Goal: Information Seeking & Learning: Learn about a topic

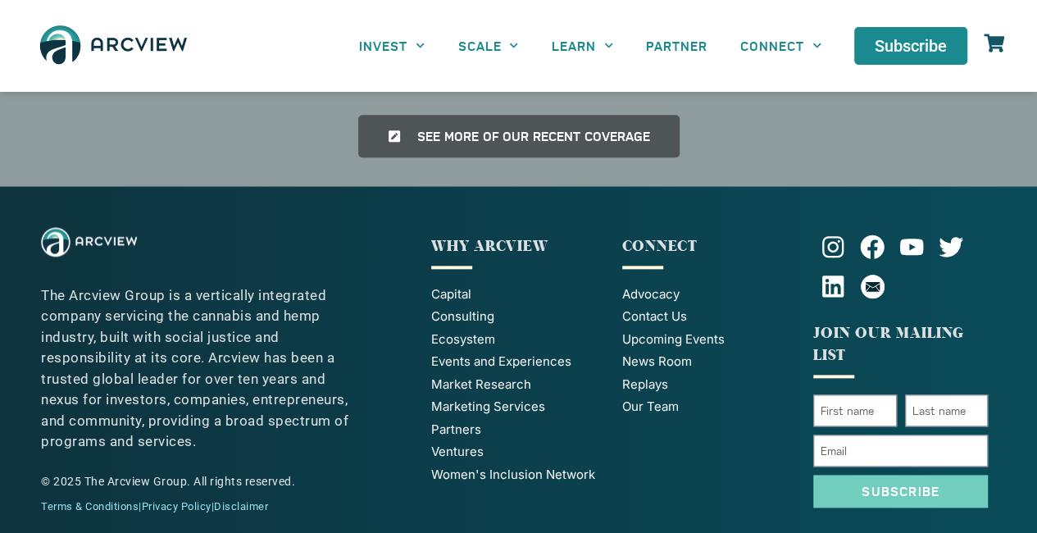
scroll to position [3875, 0]
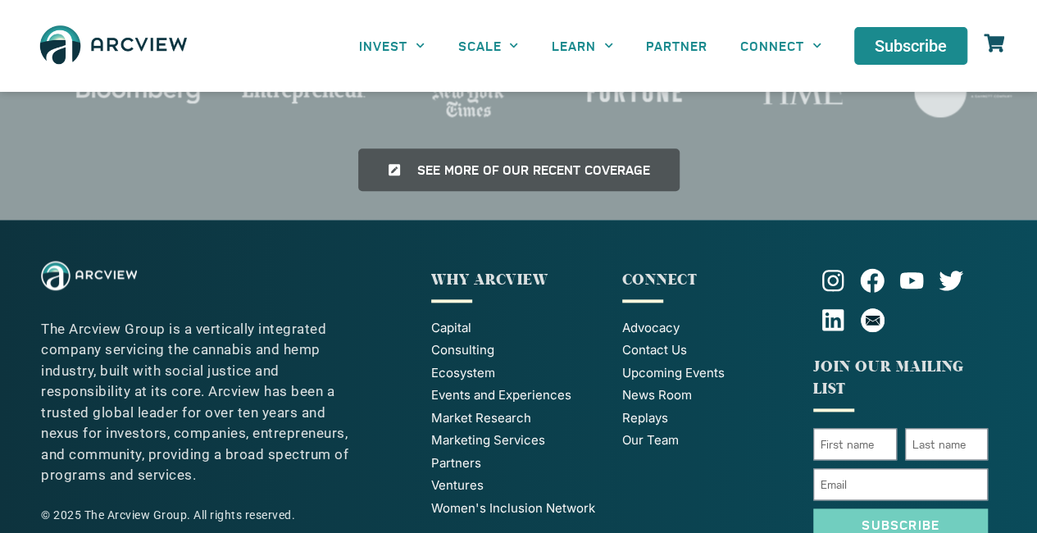
click at [654, 431] on span "Our Team" at bounding box center [650, 440] width 57 height 19
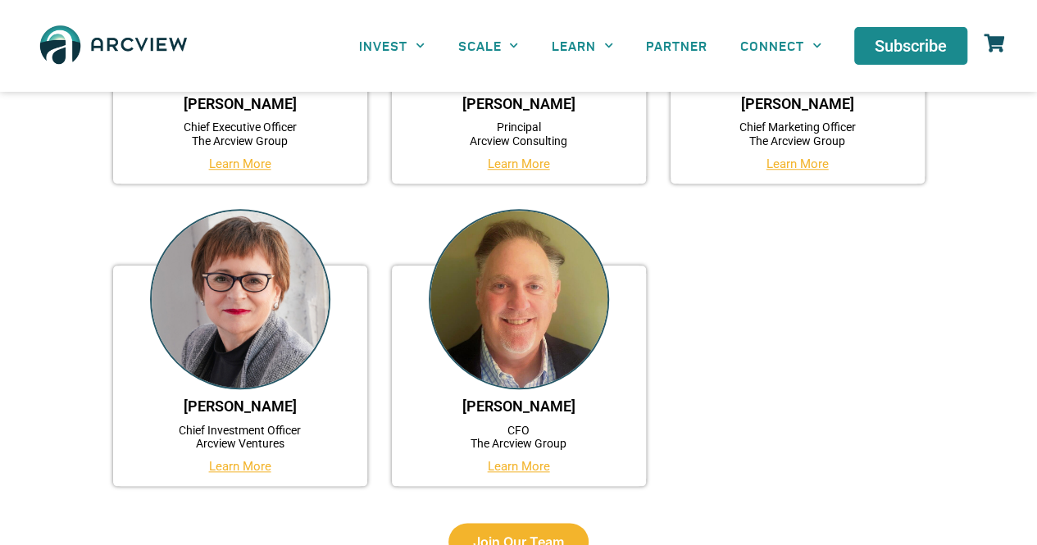
scroll to position [750, 0]
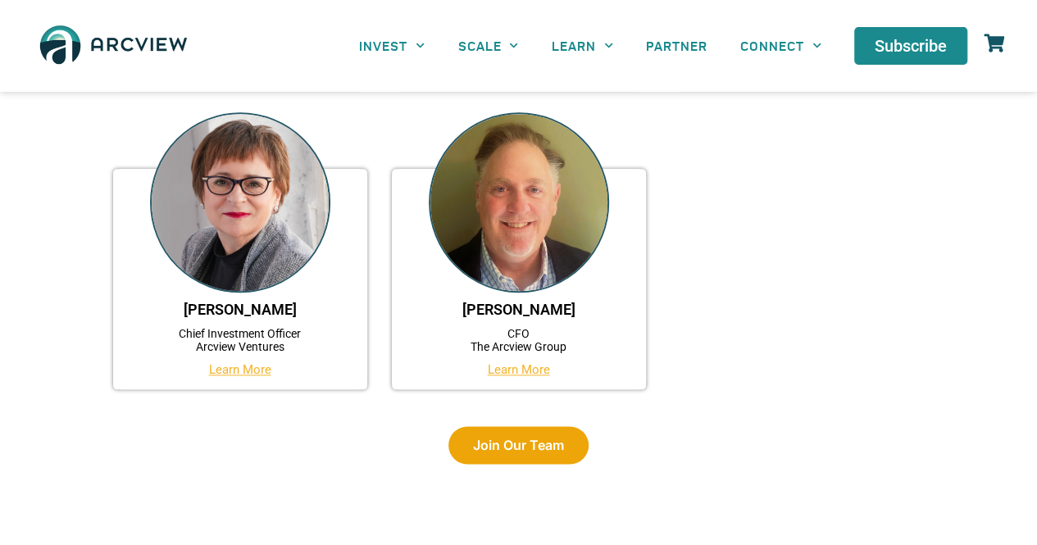
click at [530, 432] on link "Join Our Team" at bounding box center [519, 445] width 140 height 38
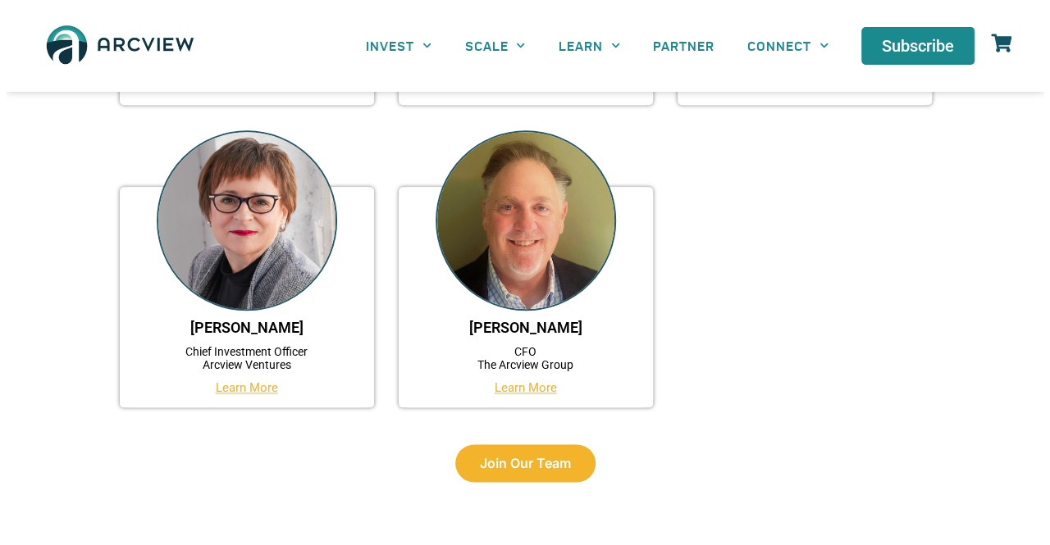
scroll to position [421, 0]
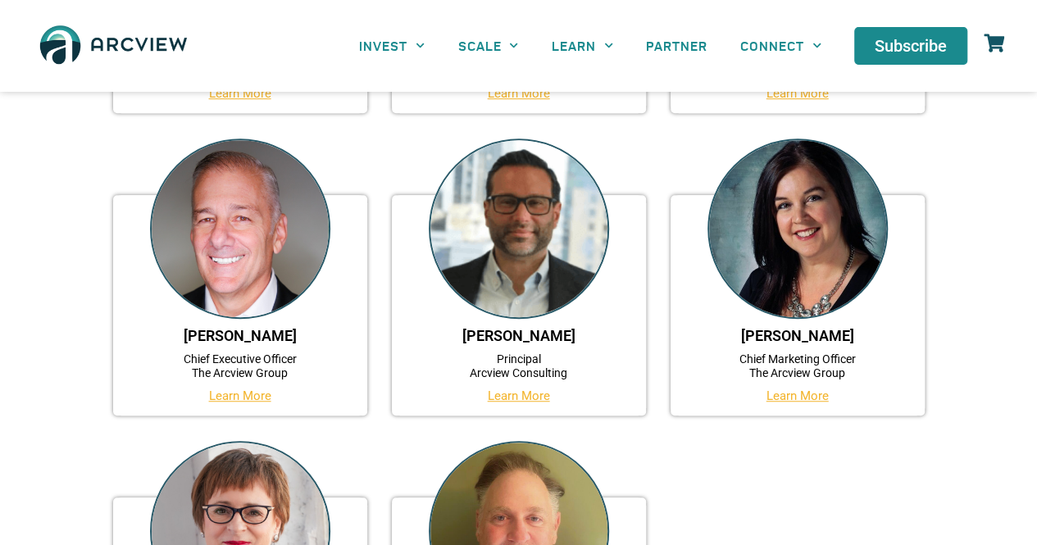
click at [230, 396] on link "Learn More" at bounding box center [240, 396] width 62 height 15
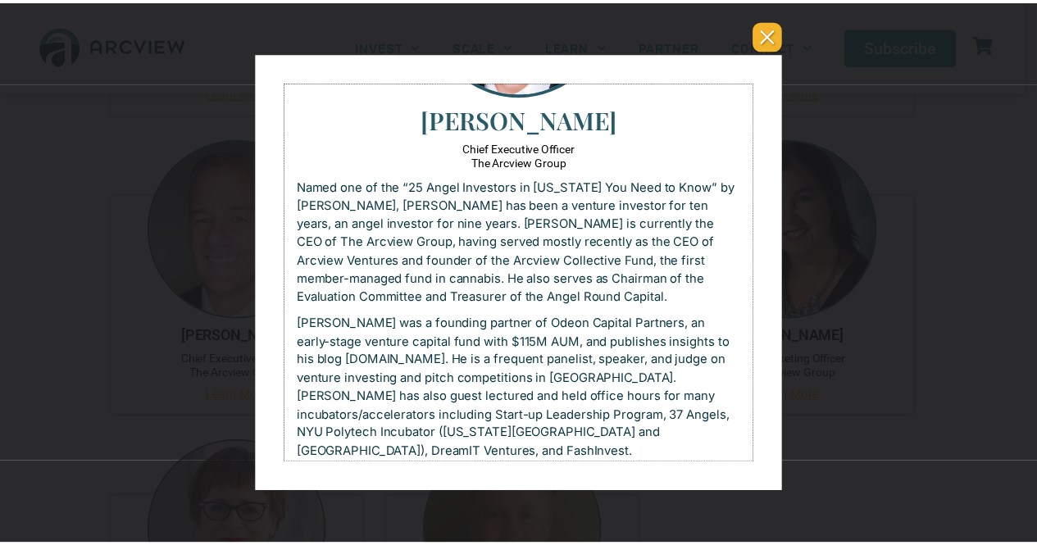
scroll to position [180, 0]
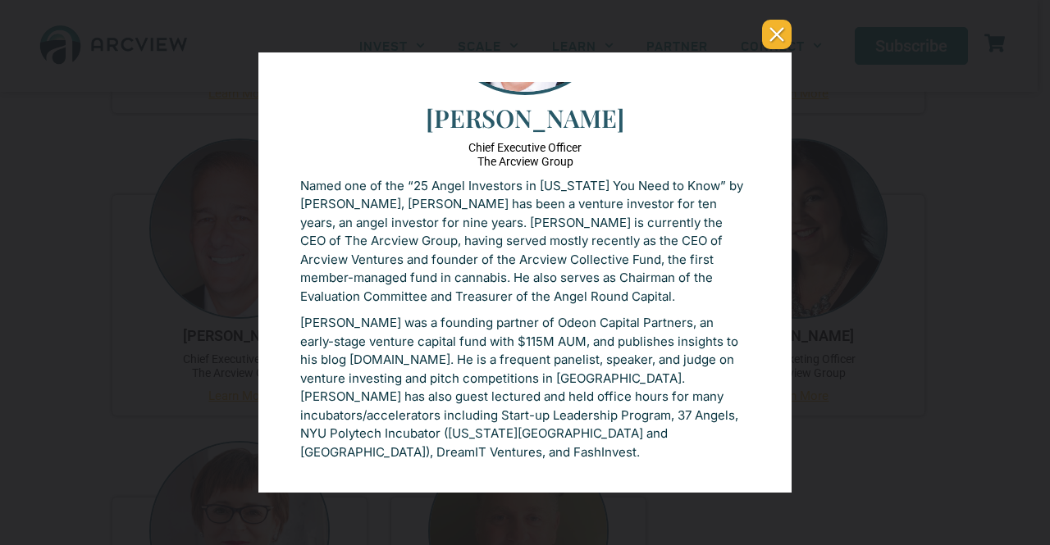
click at [782, 44] on button "You can close this modal content with the ESC key" at bounding box center [777, 35] width 30 height 30
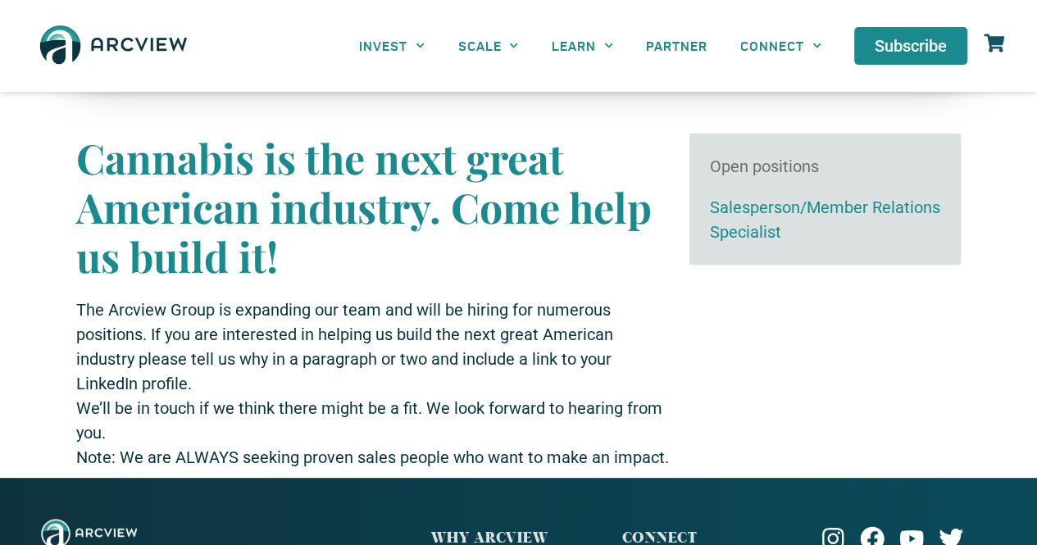
scroll to position [126, 0]
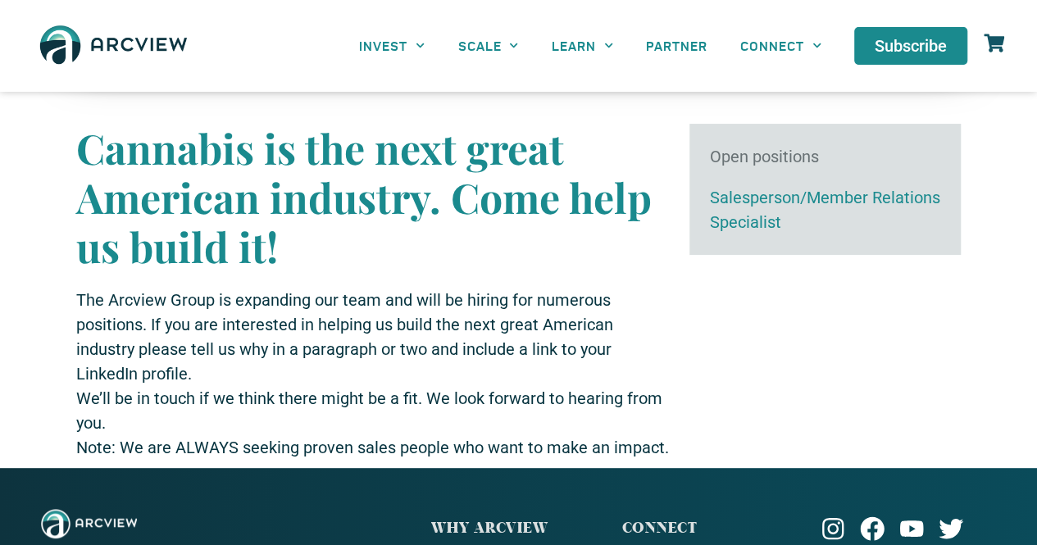
click at [770, 158] on div "Open positions" at bounding box center [825, 156] width 231 height 25
click at [751, 159] on div "Open positions" at bounding box center [825, 156] width 231 height 25
